Goal: Transaction & Acquisition: Purchase product/service

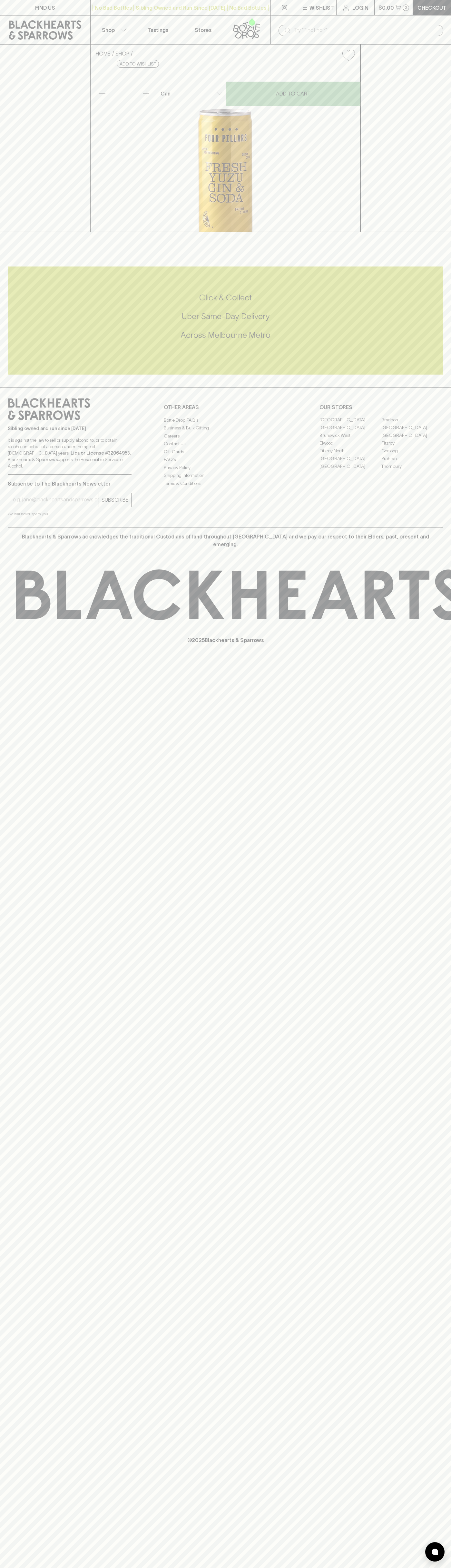
click at [312, 6] on p "Wishlist" at bounding box center [322, 7] width 24 height 7
click at [427, 1310] on div at bounding box center [226, 784] width 451 height 1568
click at [359, 1568] on html "FIND US | No Bad Bottles | Sibling Owned and Run Since [DATE] | No Bad Bottles …" at bounding box center [226, 784] width 451 height 1568
click at [31, 652] on div at bounding box center [226, 784] width 451 height 1568
